Goal: Transaction & Acquisition: Purchase product/service

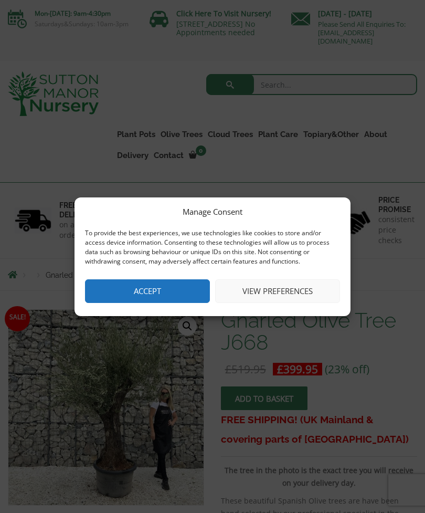
click at [118, 294] on button "Accept" at bounding box center [147, 291] width 125 height 24
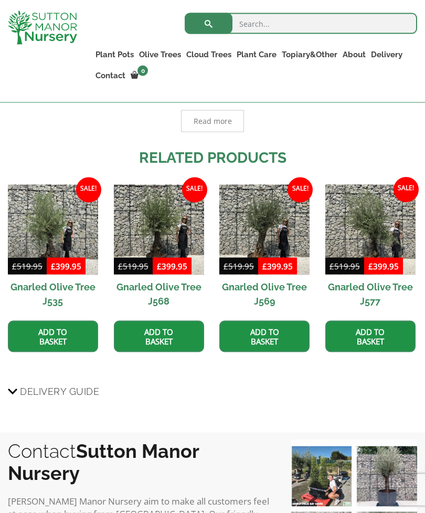
scroll to position [672, 0]
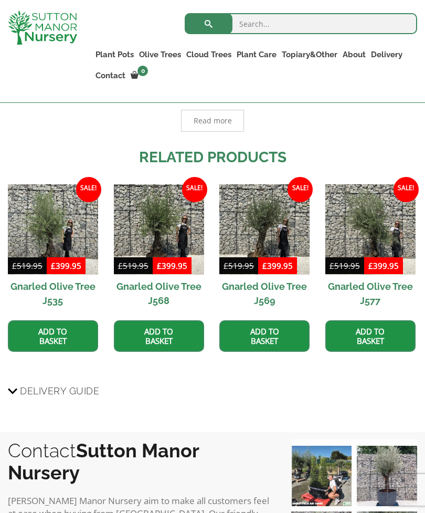
click at [357, 235] on img at bounding box center [370, 229] width 90 height 90
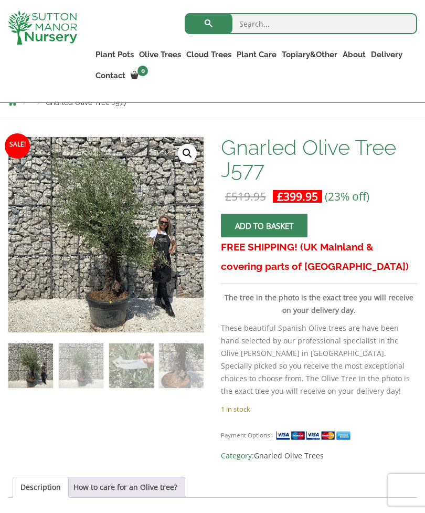
scroll to position [154, 0]
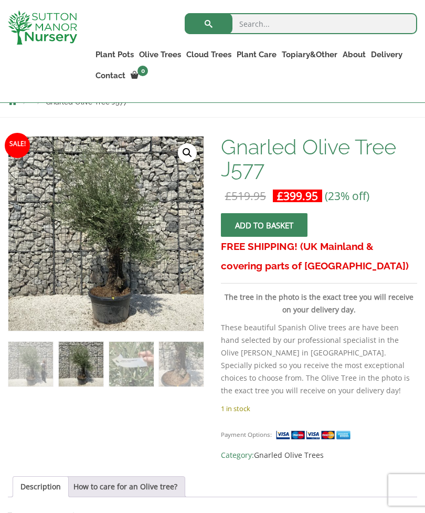
click at [127, 342] on img at bounding box center [131, 364] width 45 height 45
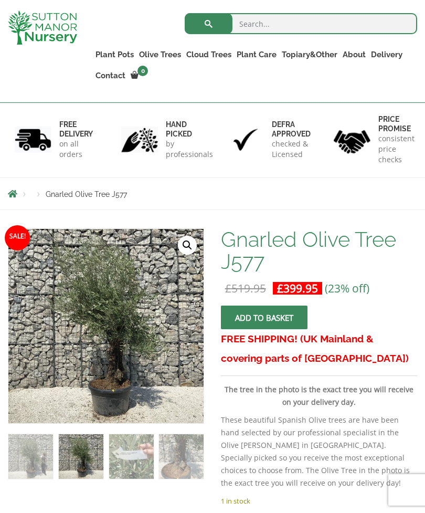
scroll to position [329, 0]
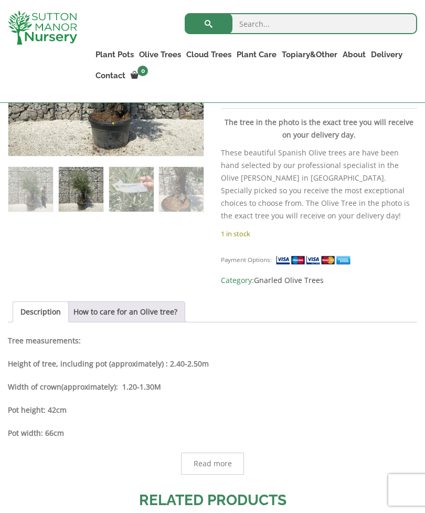
click at [128, 119] on img at bounding box center [270, 224] width 525 height 525
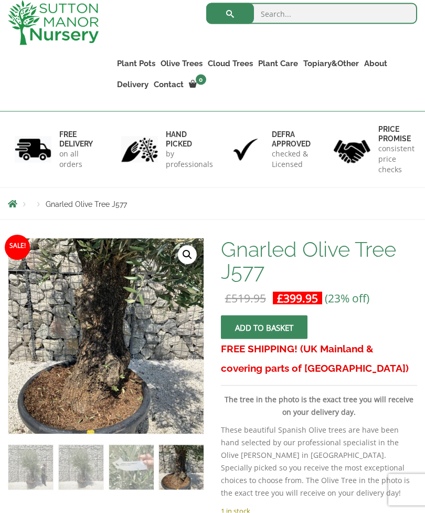
scroll to position [0, 0]
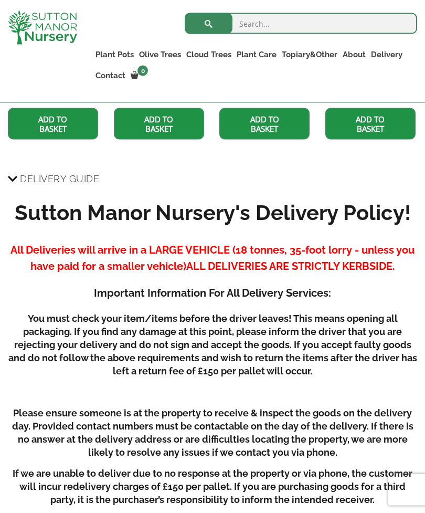
scroll to position [797, 0]
